Goal: Information Seeking & Learning: Understand process/instructions

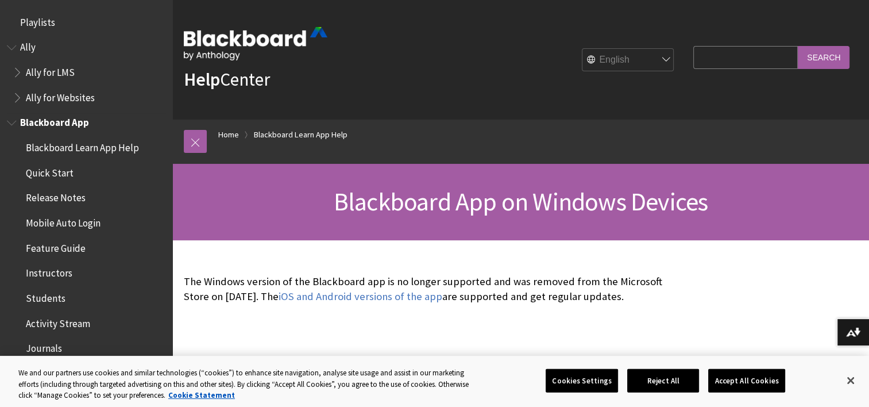
click at [99, 126] on span "Blackboard App" at bounding box center [86, 123] width 158 height 20
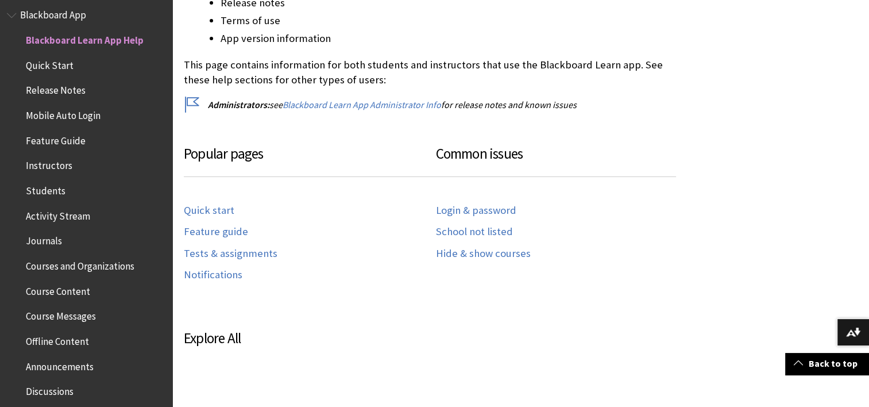
scroll to position [107, 0]
click at [55, 188] on span "Students" at bounding box center [46, 189] width 40 height 16
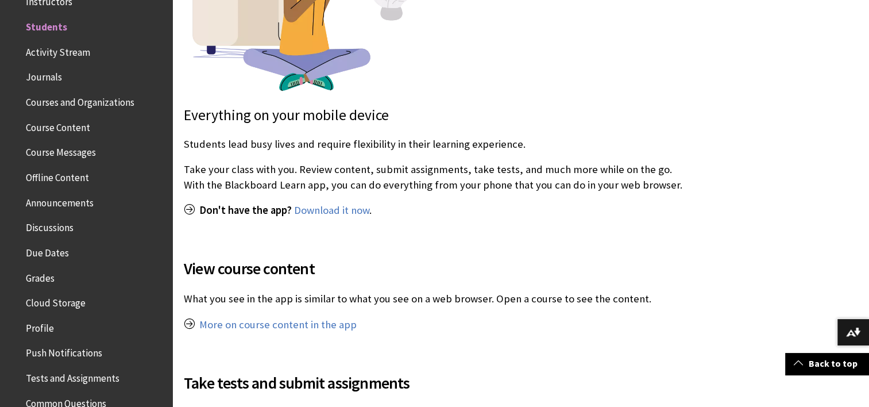
scroll to position [385, 0]
click at [196, 203] on p "Don't have the app? Download it now ." at bounding box center [436, 209] width 504 height 15
